Goal: Information Seeking & Learning: Learn about a topic

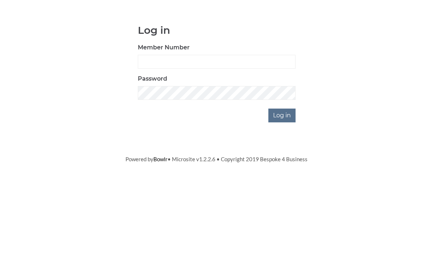
scroll to position [58, 0]
type input "0976"
click at [283, 166] on input "Log in" at bounding box center [282, 173] width 27 height 14
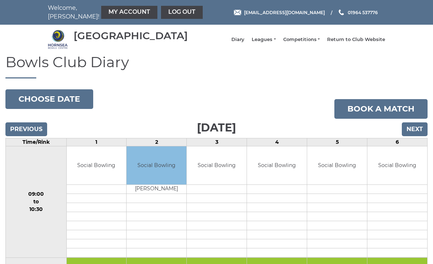
click at [276, 42] on link "Leagues" at bounding box center [264, 39] width 24 height 7
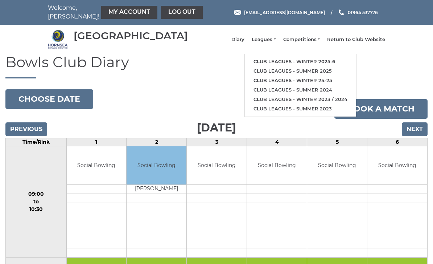
click at [336, 65] on link "Club leagues - Winter 2025-6" at bounding box center [300, 61] width 111 height 9
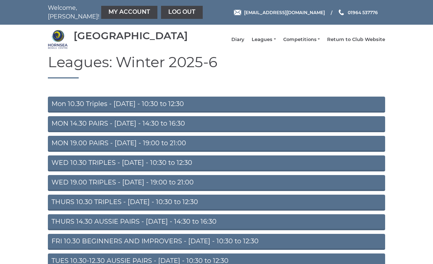
click at [184, 150] on link "MON 19.00 PAIRS - Monday - 19:00 to 21:00" at bounding box center [217, 144] width 338 height 16
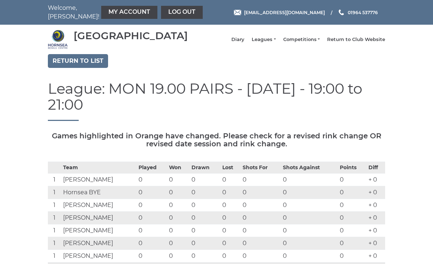
click at [272, 43] on link "Leagues" at bounding box center [264, 39] width 24 height 7
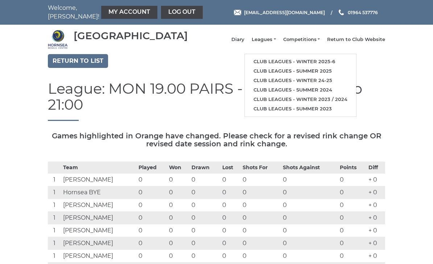
click at [333, 82] on link "Club leagues - Winter 24-25" at bounding box center [300, 80] width 111 height 9
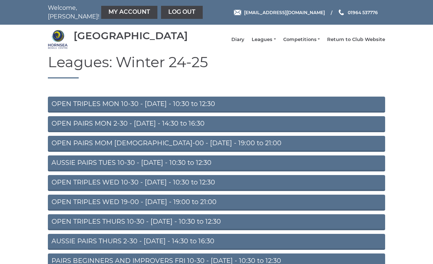
click at [196, 152] on link "OPEN PAIRS MOM 19-00 - Monday - 19:00 to 21:00" at bounding box center [217, 144] width 338 height 16
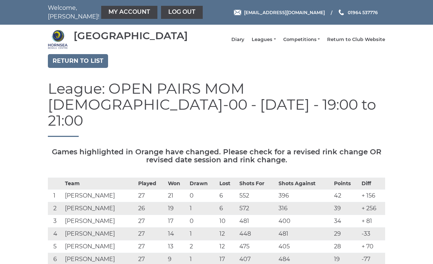
click at [276, 43] on link "Leagues" at bounding box center [264, 39] width 24 height 7
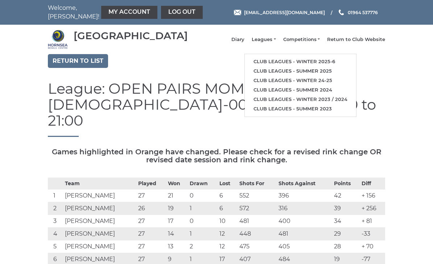
click at [345, 66] on link "Club leagues - Winter 2025-6" at bounding box center [300, 61] width 111 height 9
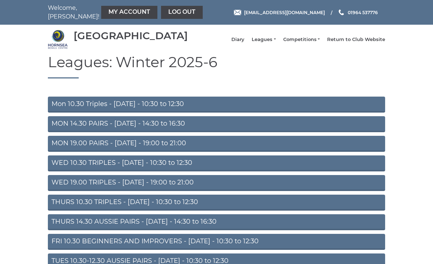
click at [205, 152] on link "MON 19.00 PAIRS - [DATE] - 19:00 to 21:00" at bounding box center [217, 144] width 338 height 16
click at [64, 108] on link "Mon 10.30 Triples - Monday - 10:30 to 12:30" at bounding box center [217, 105] width 338 height 16
click at [184, 131] on link "MON 14.30 PAIRS - [DATE] - 14:30 to 16:30" at bounding box center [217, 124] width 338 height 16
click at [131, 152] on link "MON 19.00 PAIRS - [DATE] - 19:00 to 21:00" at bounding box center [217, 144] width 338 height 16
click at [172, 168] on link "WED 10.30 TRIPLES - [DATE] - 10:30 to 12:30" at bounding box center [217, 163] width 338 height 16
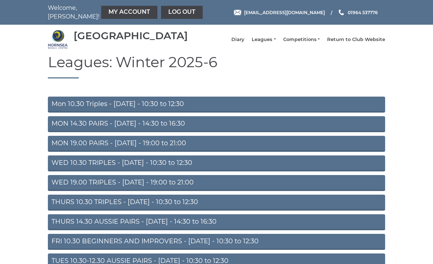
click at [163, 151] on link "MON 19.00 PAIRS - Monday - 19:00 to 21:00" at bounding box center [217, 144] width 338 height 16
